Goal: Information Seeking & Learning: Learn about a topic

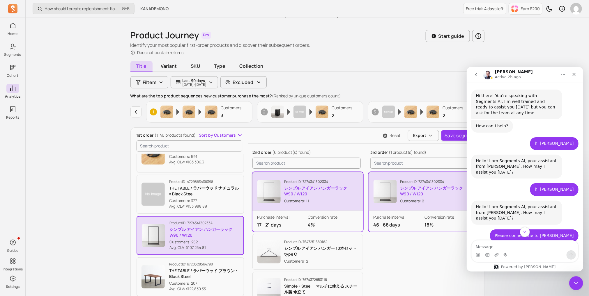
scroll to position [2385, 0]
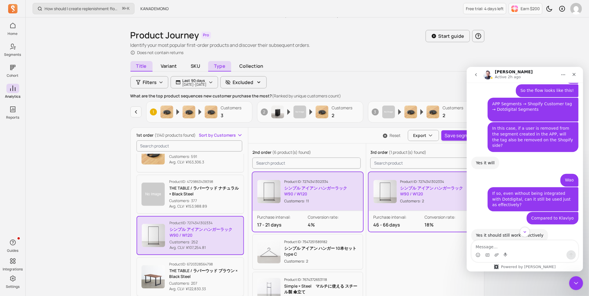
click at [218, 66] on span "Type" at bounding box center [219, 66] width 23 height 10
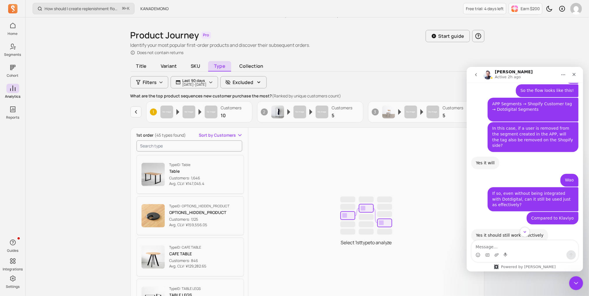
scroll to position [13, 0]
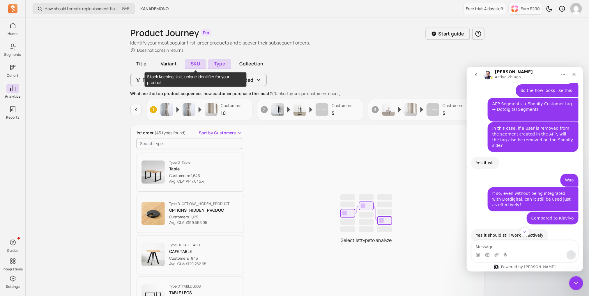
click at [198, 63] on span "SKU" at bounding box center [195, 64] width 21 height 10
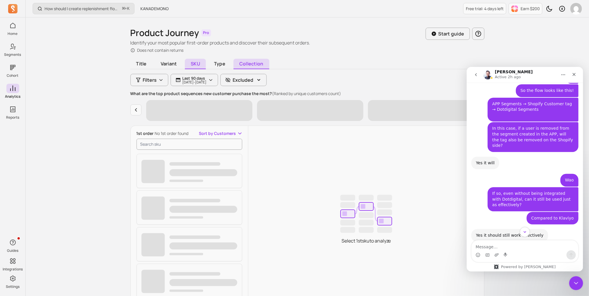
click at [244, 60] on span "Collection" at bounding box center [251, 64] width 36 height 10
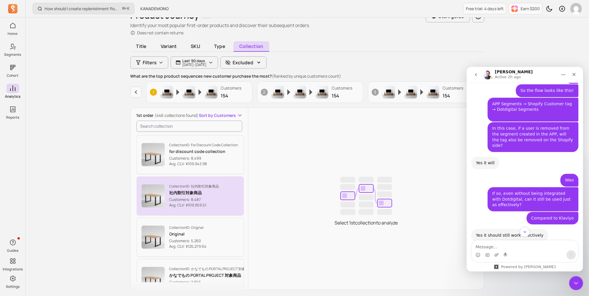
scroll to position [26, 0]
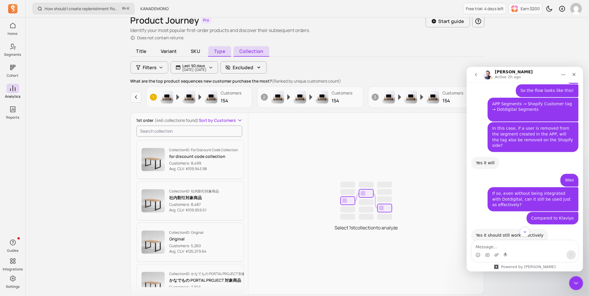
click at [220, 53] on span "Type" at bounding box center [219, 51] width 23 height 10
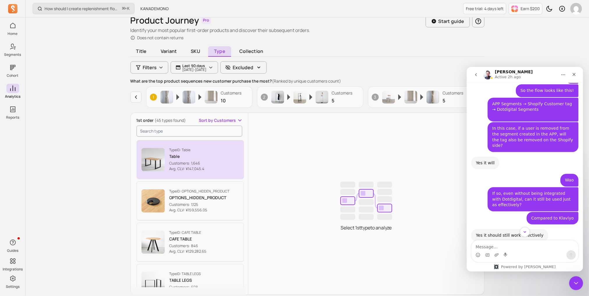
click at [199, 150] on p "Type ID: Table" at bounding box center [186, 150] width 35 height 5
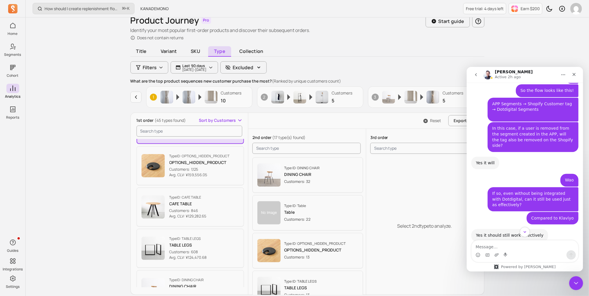
scroll to position [45, 0]
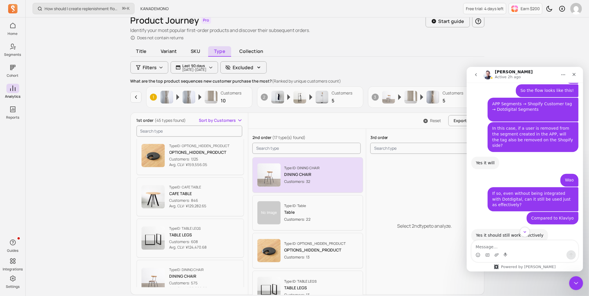
click at [280, 176] on img "button" at bounding box center [268, 175] width 23 height 23
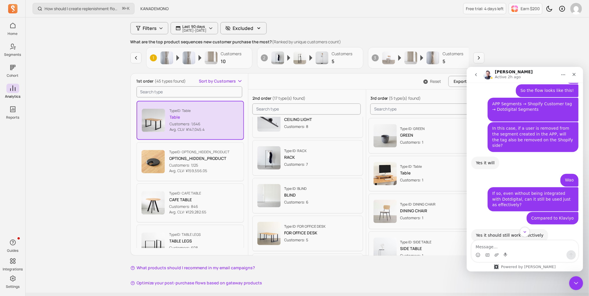
scroll to position [365, 0]
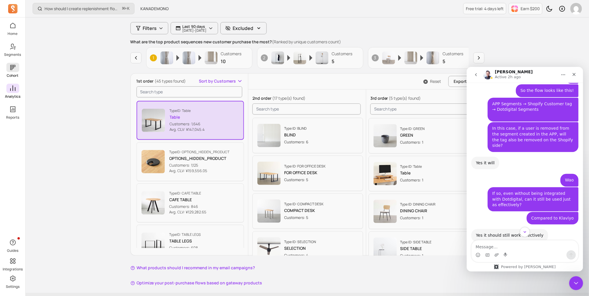
click at [9, 68] on icon at bounding box center [12, 67] width 7 height 7
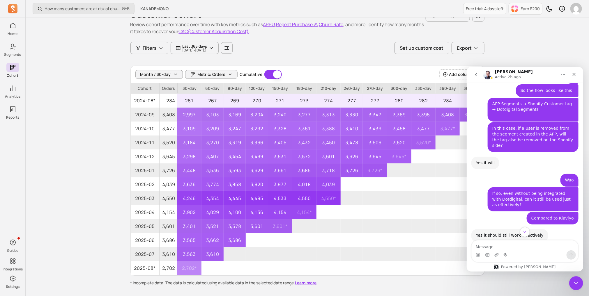
scroll to position [8, 0]
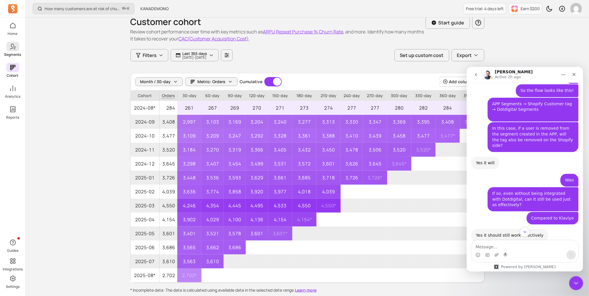
click at [15, 52] on p "Segments" at bounding box center [12, 54] width 17 height 5
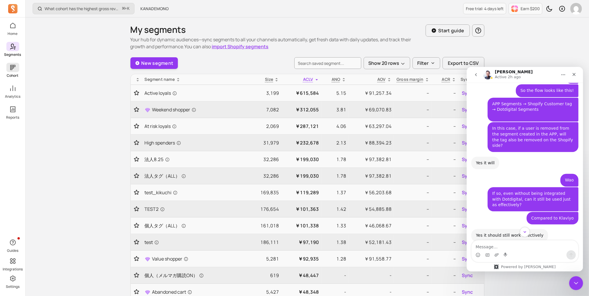
click at [15, 72] on link "Cohort" at bounding box center [12, 70] width 25 height 15
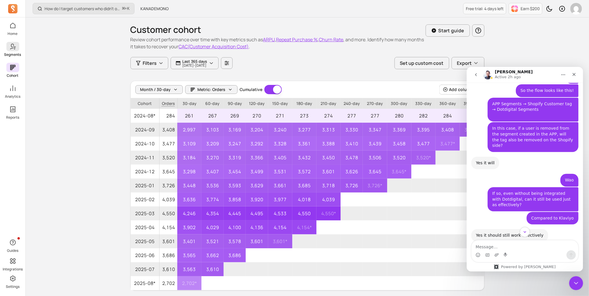
click at [19, 53] on p "Segments" at bounding box center [12, 54] width 17 height 5
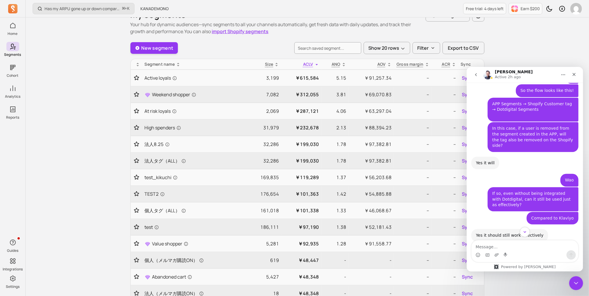
scroll to position [13, 0]
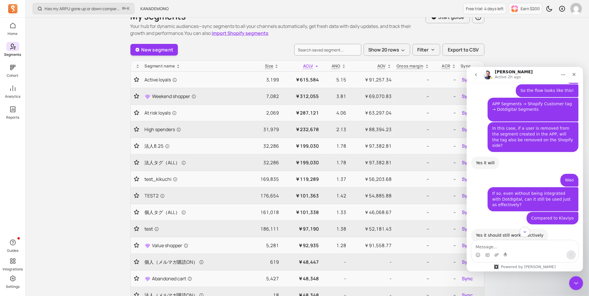
click at [10, 53] on p "Segments" at bounding box center [12, 54] width 17 height 5
click at [10, 97] on p "Analytics" at bounding box center [12, 96] width 15 height 5
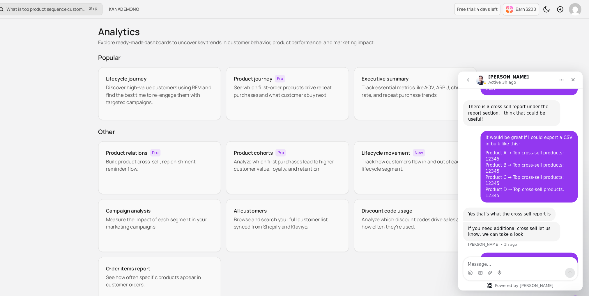
click at [466, 76] on button "go back" at bounding box center [467, 79] width 11 height 11
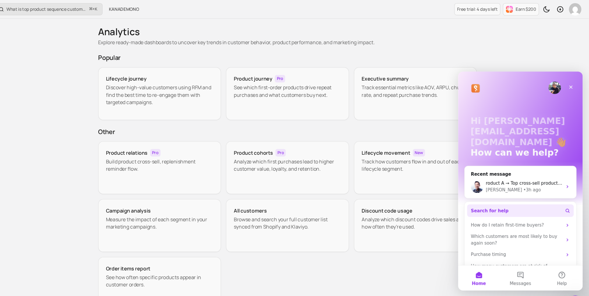
scroll to position [8, 0]
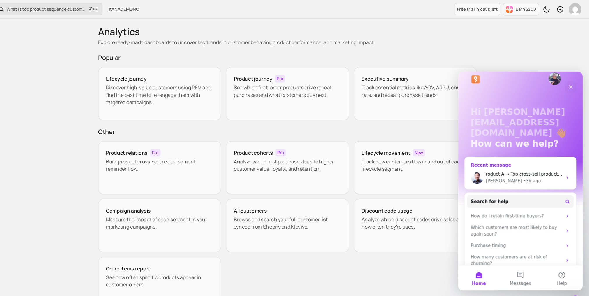
click at [519, 172] on div "• 3h ago" at bounding box center [527, 174] width 17 height 6
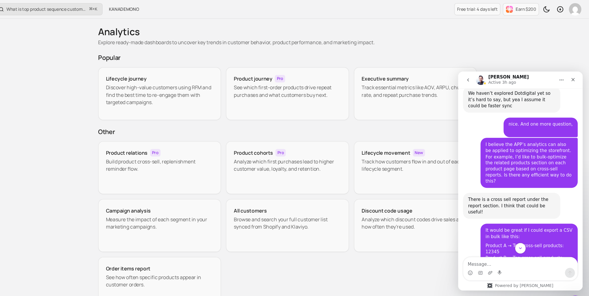
scroll to position [0, 0]
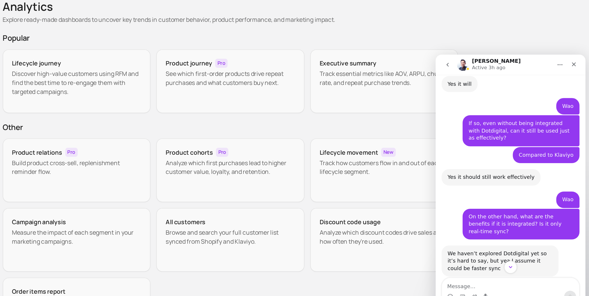
click at [470, 206] on div "We haven’t explored Dotdigital yet so it’s hard to say, but yea I assume it cou…" at bounding box center [485, 214] width 81 height 17
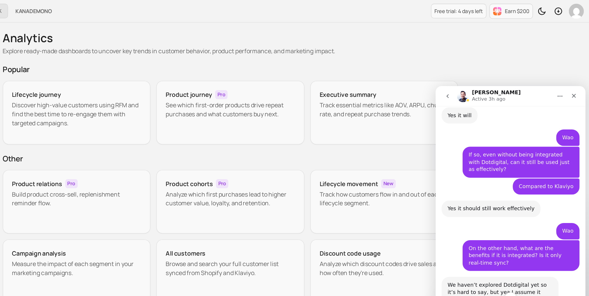
click at [459, 206] on div "On the other hand, what are the benefits if it is integrated? Is it only real-t…" at bounding box center [501, 218] width 91 height 24
